Goal: Task Accomplishment & Management: Use online tool/utility

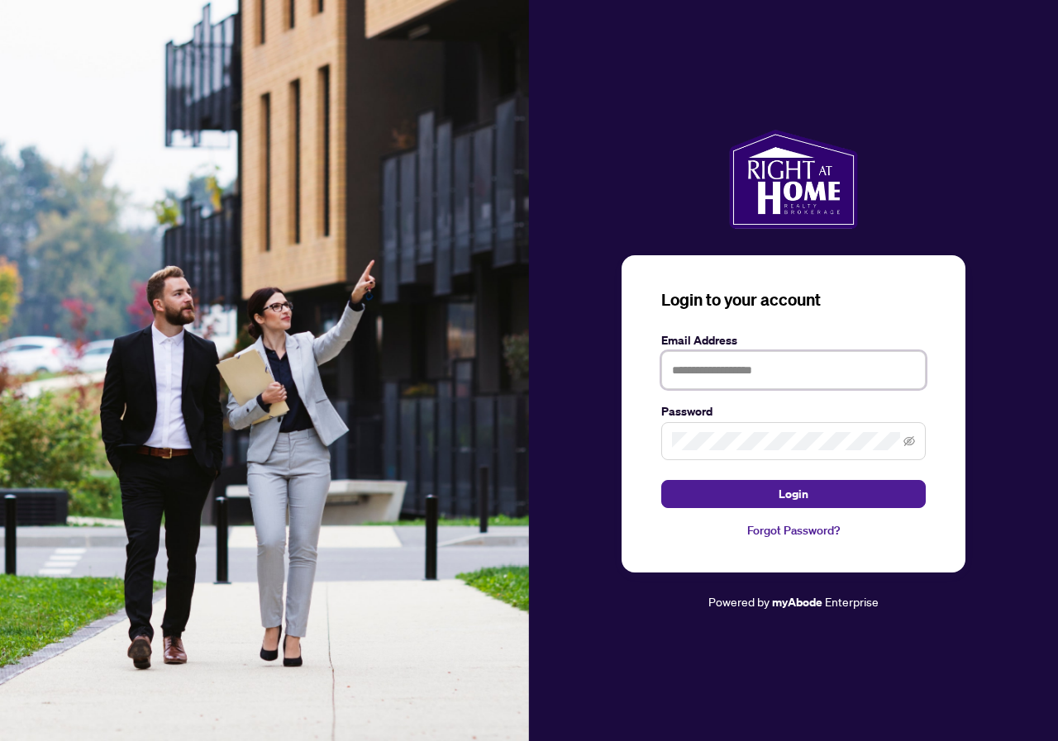
click at [769, 371] on input "text" at bounding box center [793, 370] width 265 height 38
type input "**********"
click at [661, 480] on button "Login" at bounding box center [793, 494] width 265 height 28
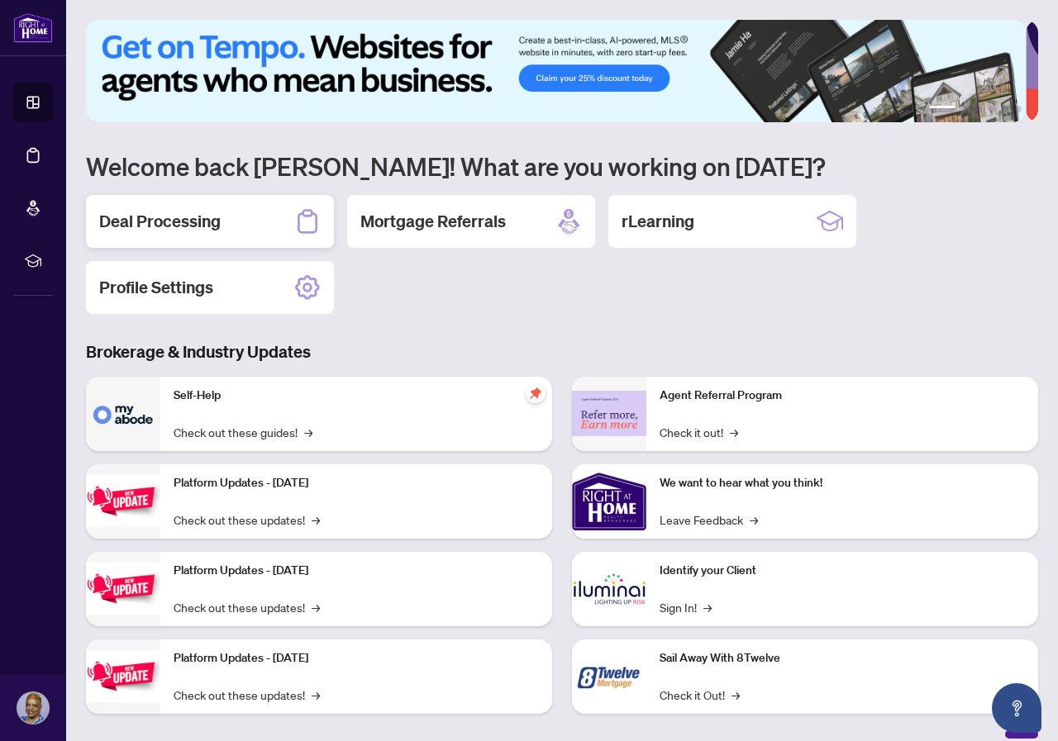
click at [190, 221] on h2 "Deal Processing" at bounding box center [160, 221] width 122 height 23
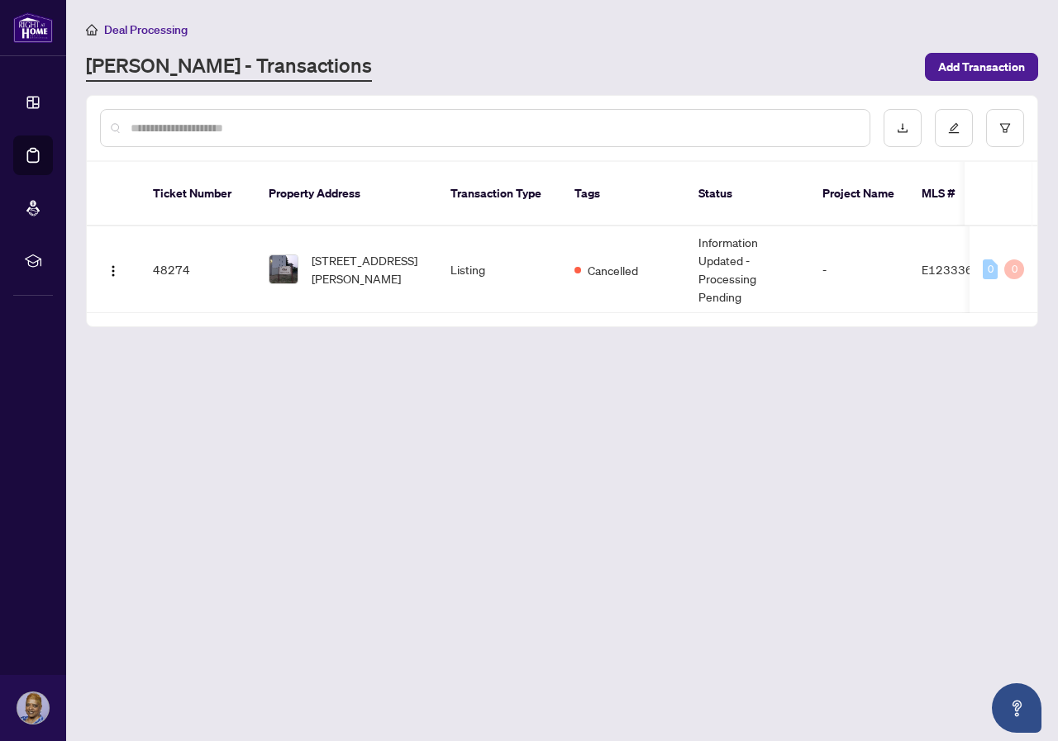
click at [420, 622] on main "Deal Processing RAHR - Transactions Add Transaction Ticket Number Property Addr…" at bounding box center [562, 370] width 992 height 741
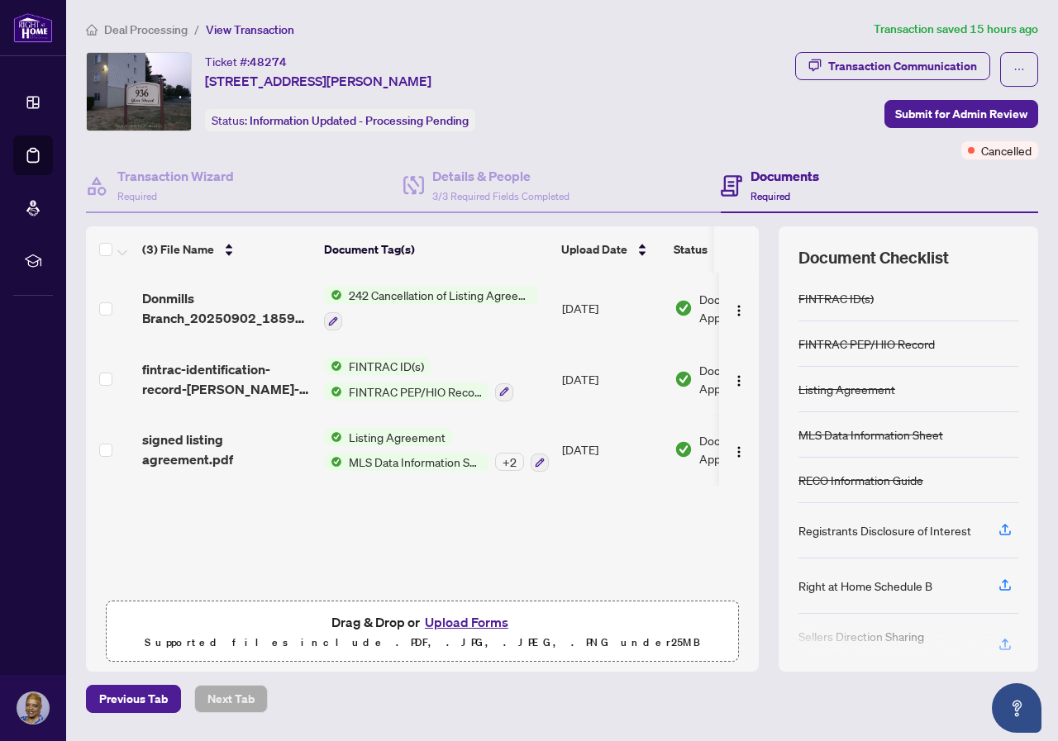
click at [434, 294] on span "242 Cancellation of Listing Agreement - Authority to Offer for Sale" at bounding box center [440, 295] width 196 height 18
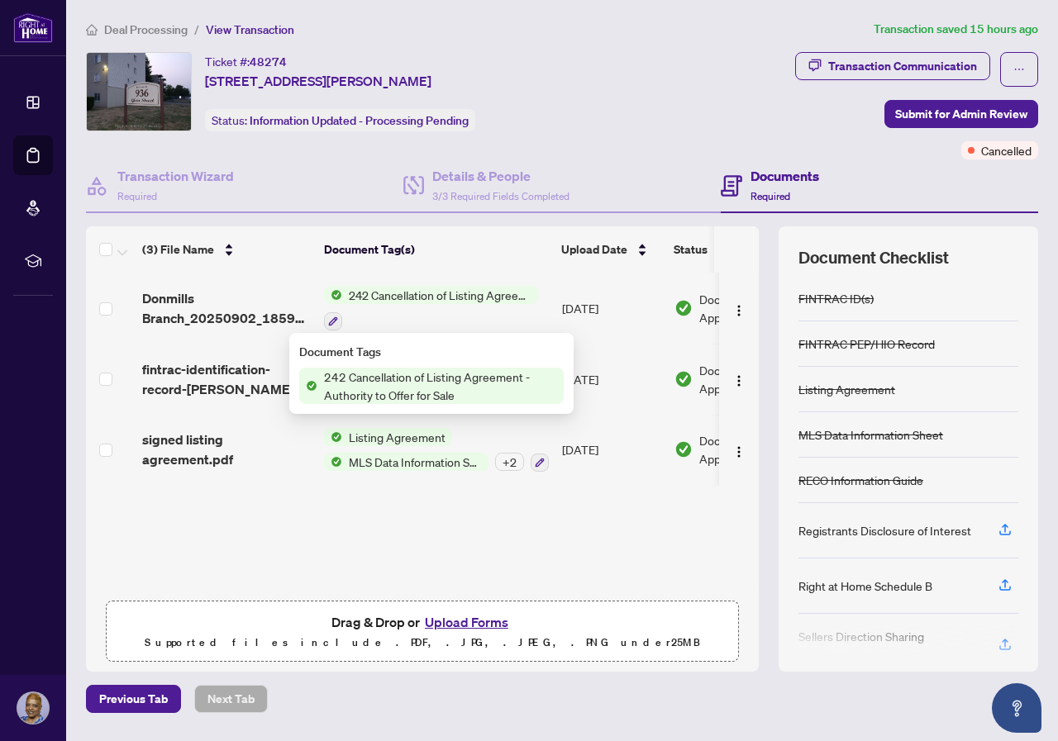
click at [407, 381] on span "242 Cancellation of Listing Agreement - Authority to Offer for Sale" at bounding box center [440, 386] width 246 height 36
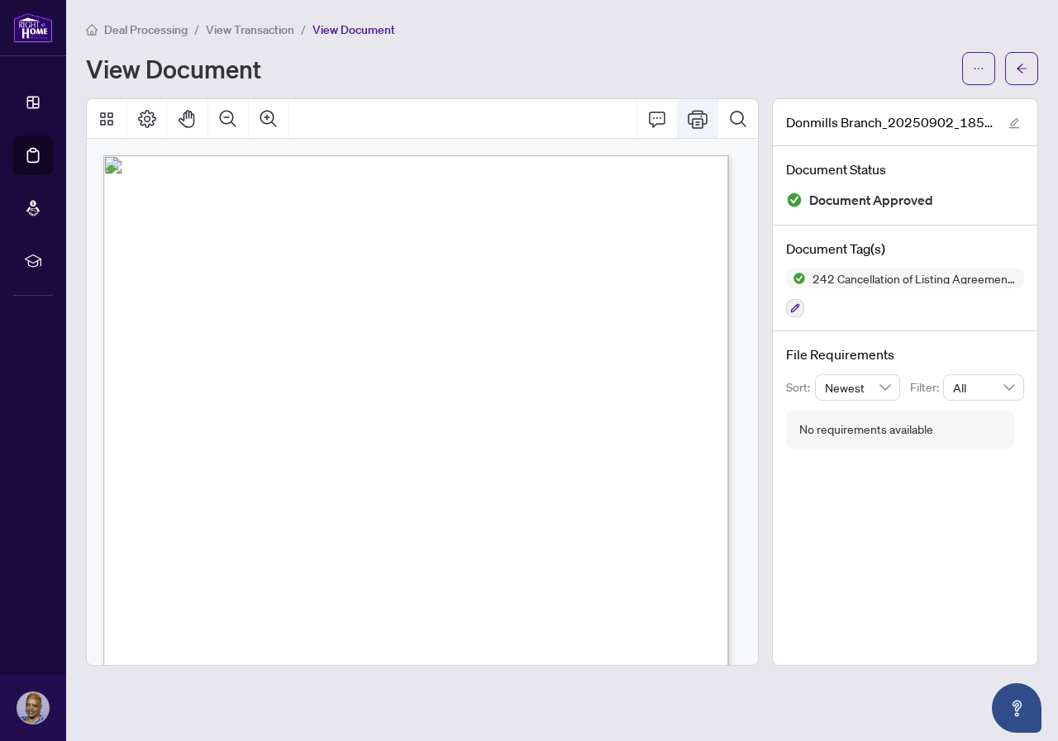
click at [687, 118] on button "Print" at bounding box center [698, 119] width 40 height 40
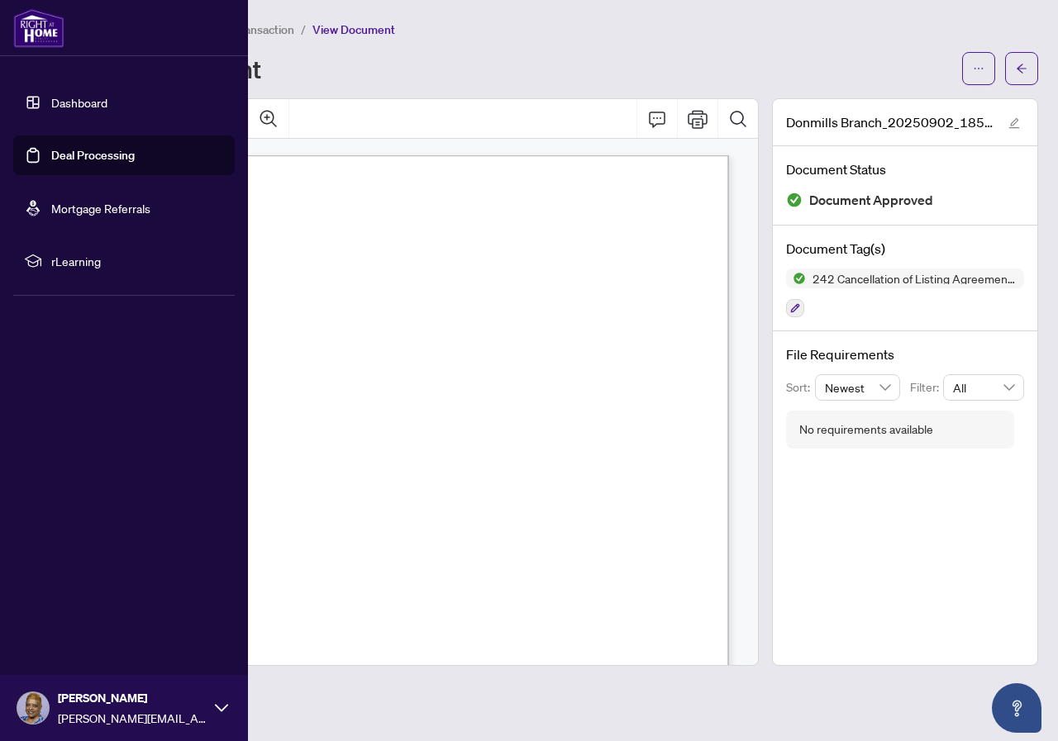
click at [96, 107] on link "Dashboard" at bounding box center [79, 102] width 56 height 15
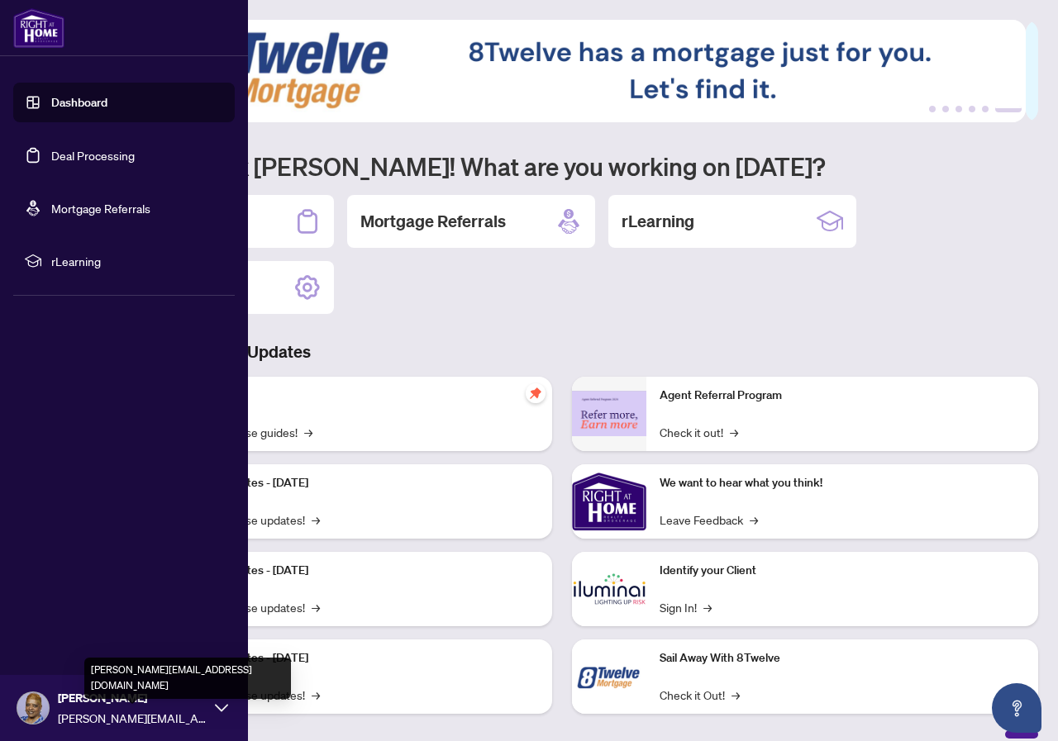
click at [156, 712] on span "[PERSON_NAME][EMAIL_ADDRESS][DOMAIN_NAME]" at bounding box center [132, 718] width 149 height 18
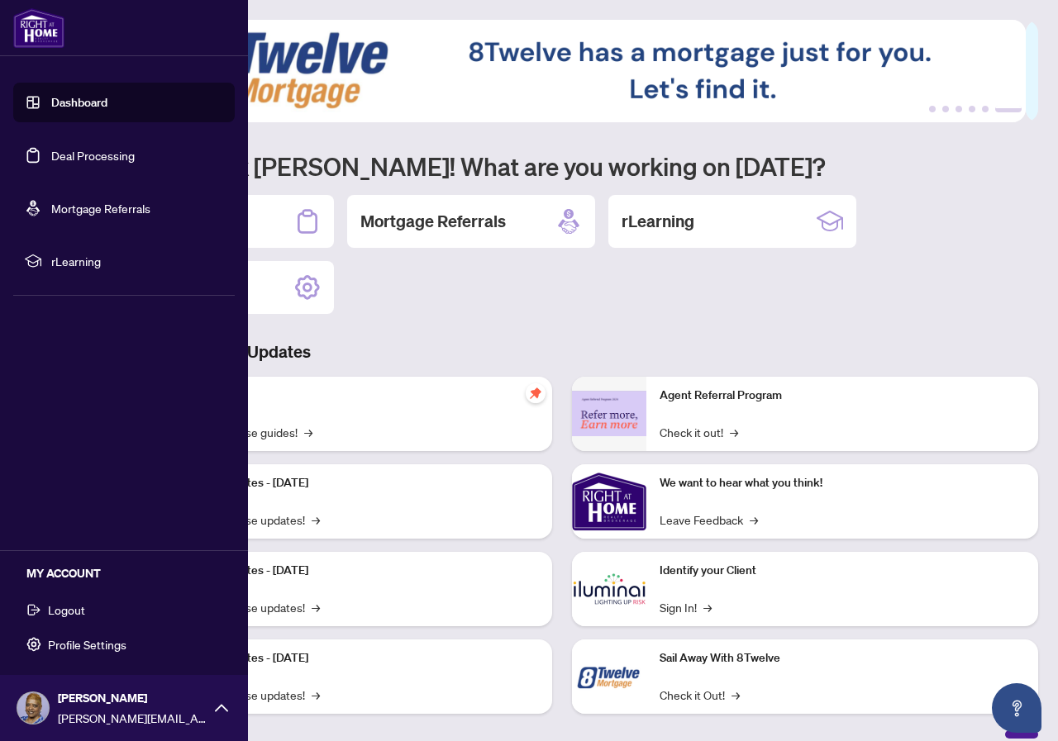
click at [57, 604] on span "Logout" at bounding box center [66, 610] width 37 height 26
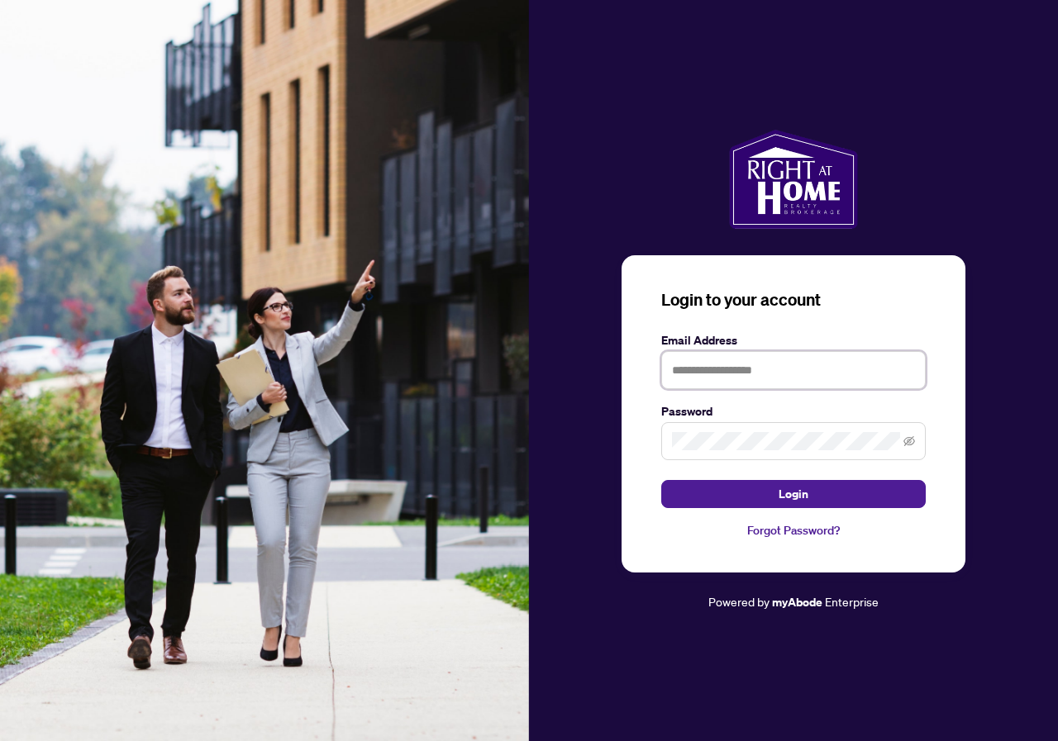
click at [731, 370] on input "text" at bounding box center [793, 370] width 265 height 38
type input "**********"
click at [661, 480] on button "Login" at bounding box center [793, 494] width 265 height 28
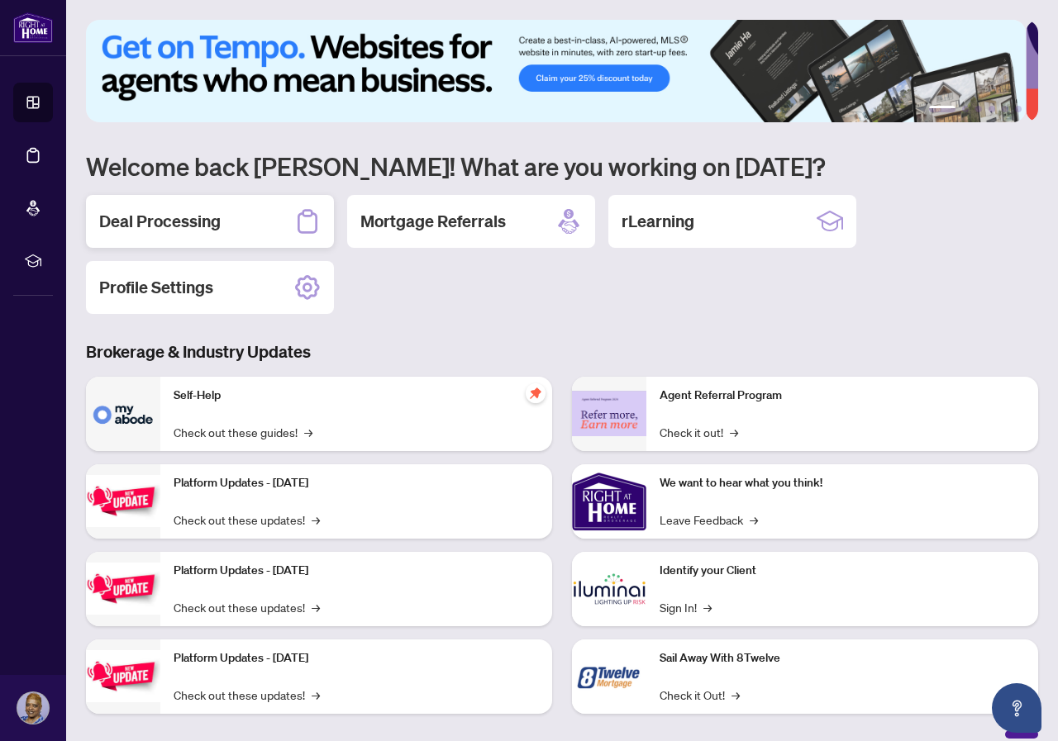
click at [179, 215] on h2 "Deal Processing" at bounding box center [160, 221] width 122 height 23
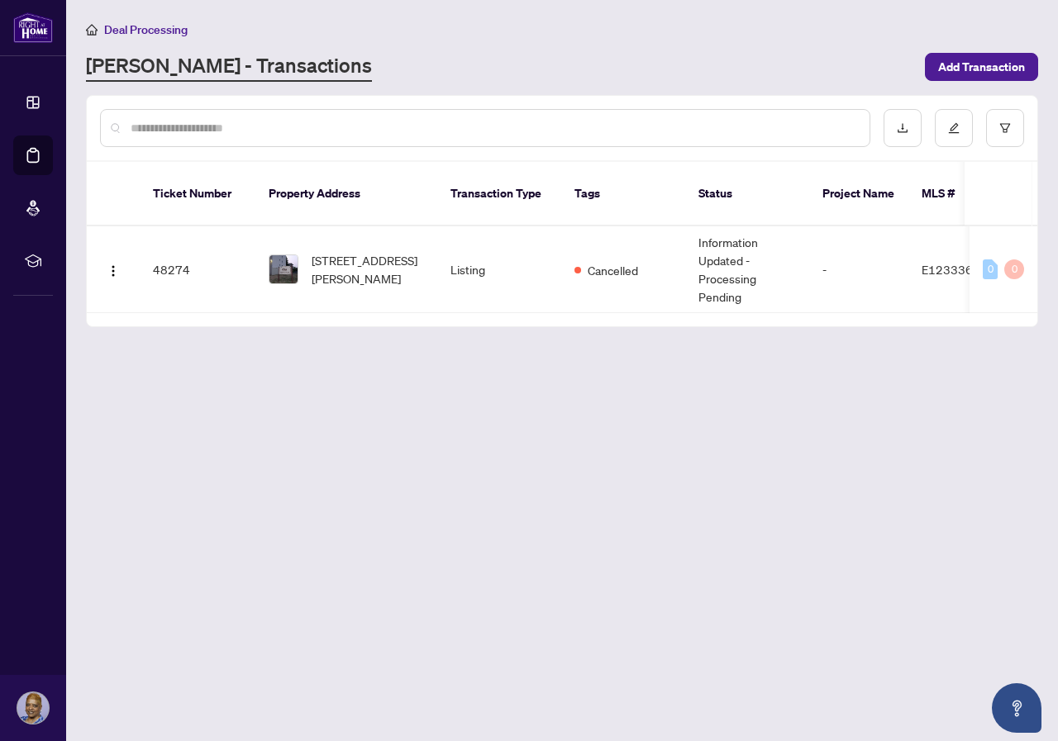
click at [348, 251] on span "[STREET_ADDRESS][PERSON_NAME]" at bounding box center [368, 269] width 112 height 36
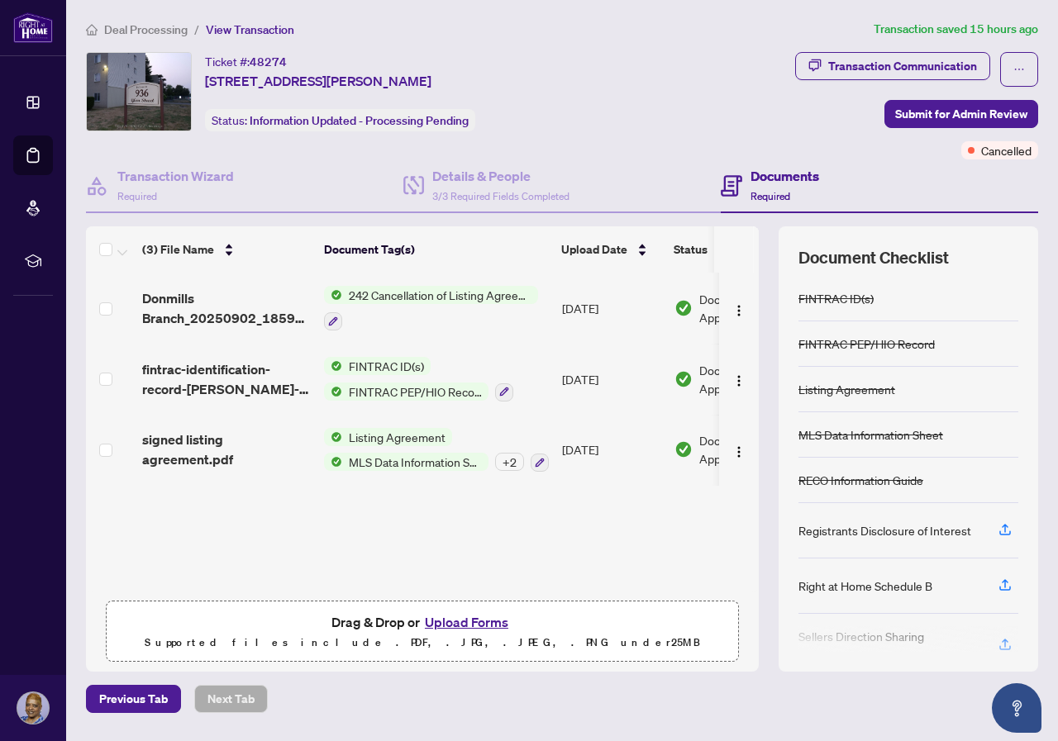
click at [418, 298] on span "242 Cancellation of Listing Agreement - Authority to Offer for Sale" at bounding box center [440, 295] width 196 height 18
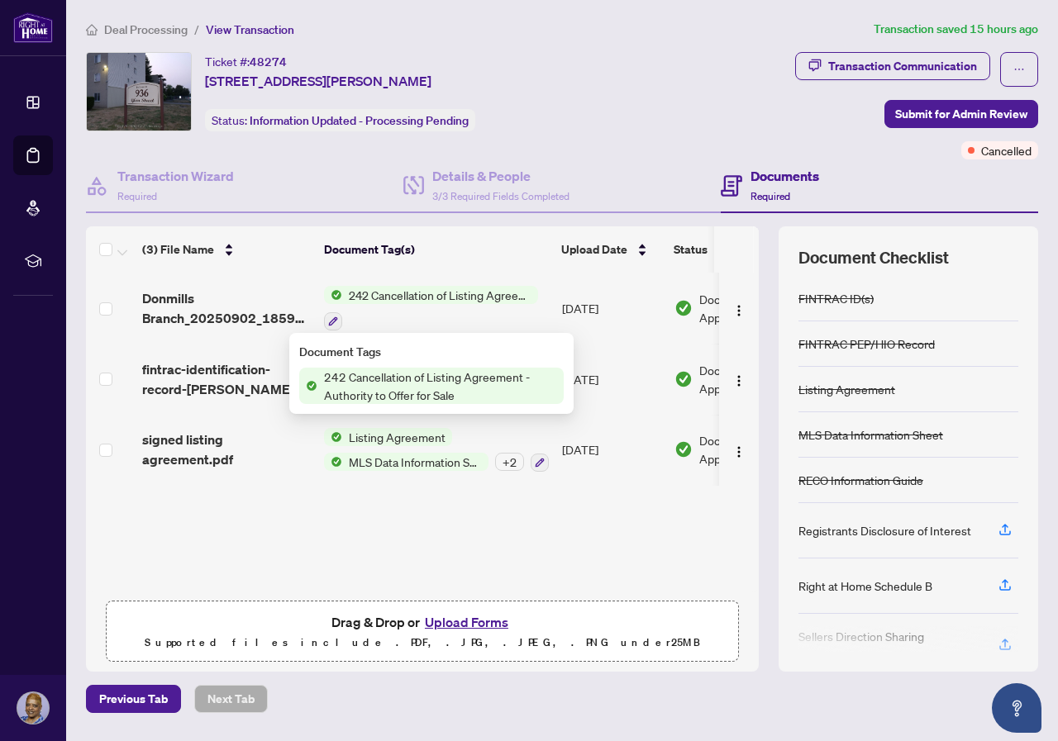
click at [390, 387] on span "242 Cancellation of Listing Agreement - Authority to Offer for Sale" at bounding box center [440, 386] width 246 height 36
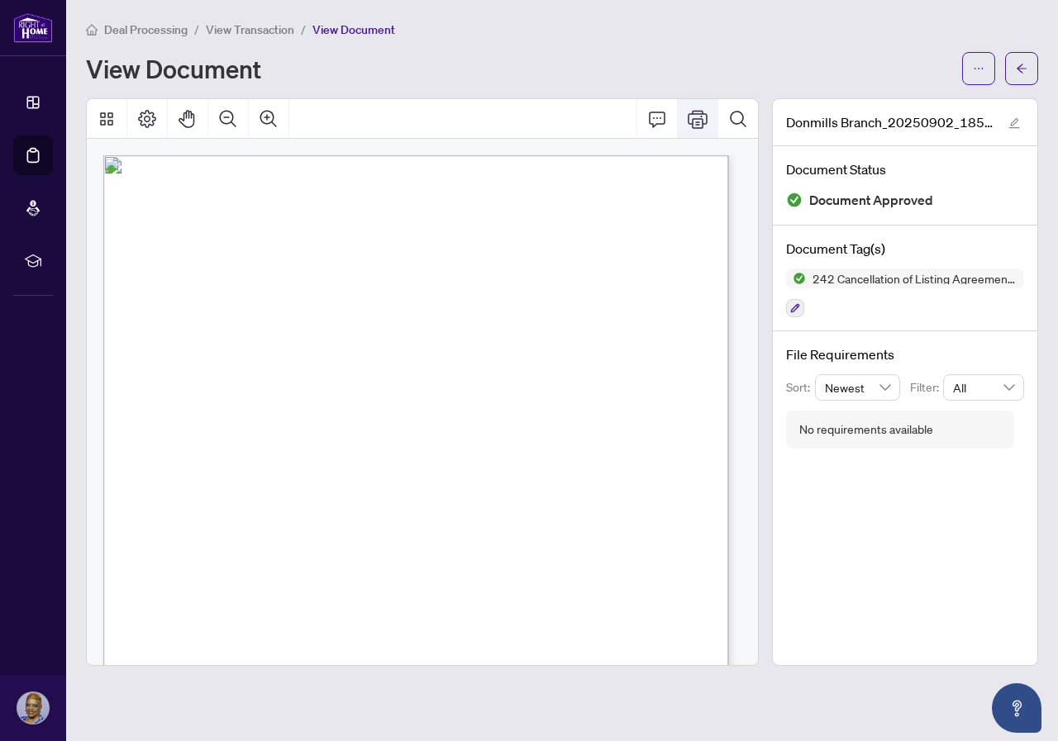
click at [703, 121] on icon "Print" at bounding box center [698, 119] width 20 height 20
